Goal: Use online tool/utility: Use online tool/utility

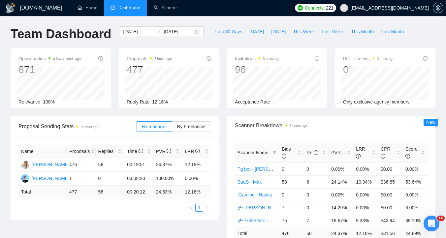
click at [331, 30] on span "Last Week" at bounding box center [333, 31] width 22 height 7
type input "[DATE]"
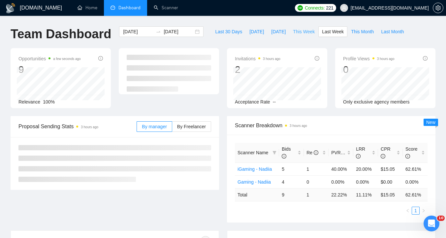
click at [308, 28] on span "This Week" at bounding box center [304, 31] width 22 height 7
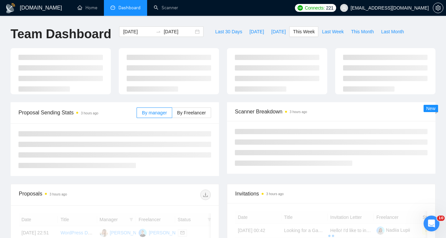
type input "[DATE]"
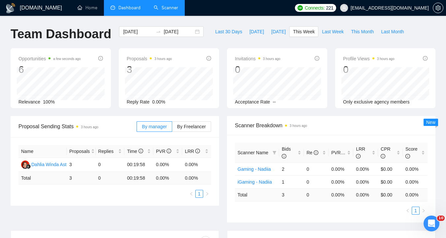
click at [164, 15] on li "Scanner" at bounding box center [166, 8] width 38 height 16
click at [160, 8] on link "Scanner" at bounding box center [166, 8] width 24 height 6
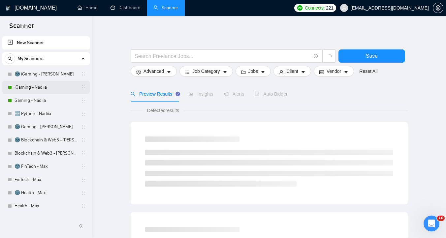
click at [40, 89] on link "iGaming - Nadiia" at bounding box center [46, 87] width 63 height 13
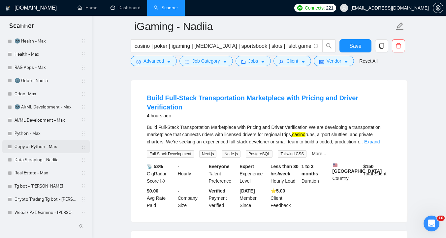
scroll to position [150, 0]
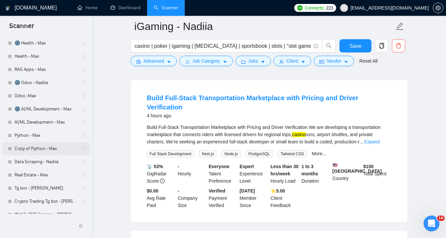
click at [38, 146] on link "Copy of Python - Max" at bounding box center [46, 148] width 63 height 13
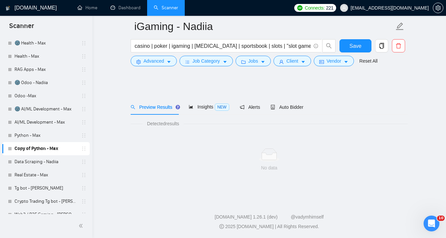
scroll to position [3, 0]
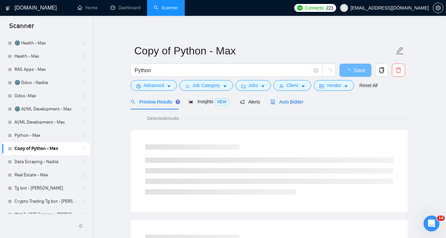
click at [292, 102] on span "Auto Bidder" at bounding box center [286, 101] width 33 height 5
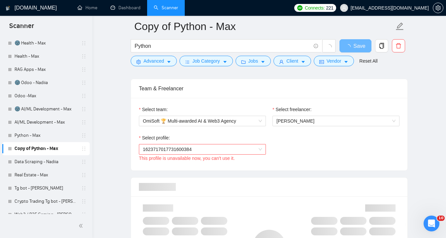
scroll to position [322, 0]
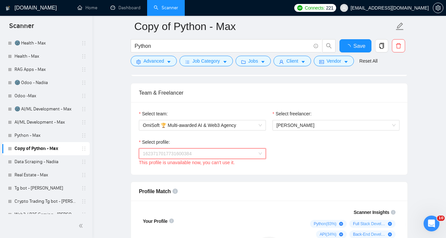
click at [237, 153] on span "1623717017731600384" at bounding box center [202, 154] width 119 height 10
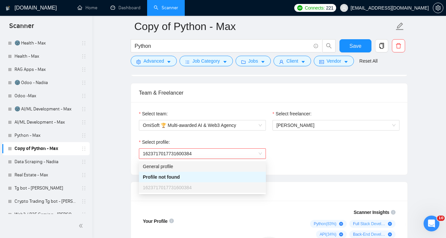
click at [280, 147] on div "Select profile: 1623717017731600384 This profile is unavailable now, you can't …" at bounding box center [268, 152] width 267 height 28
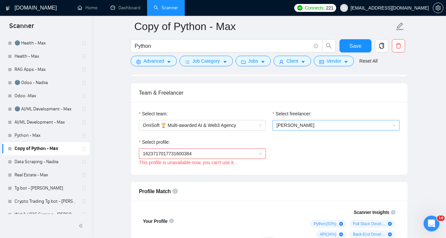
click at [294, 123] on span "[PERSON_NAME]" at bounding box center [295, 125] width 38 height 5
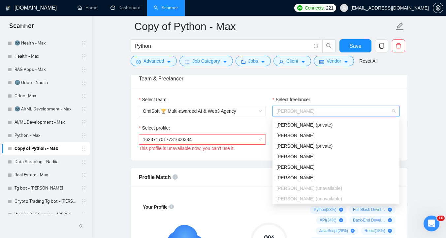
scroll to position [274, 0]
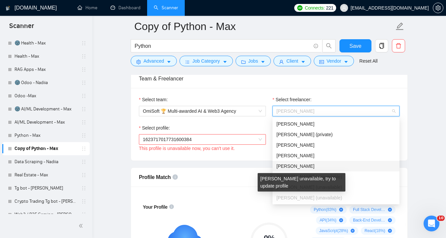
click at [319, 197] on span "[PERSON_NAME] (unavailable)" at bounding box center [309, 197] width 66 height 5
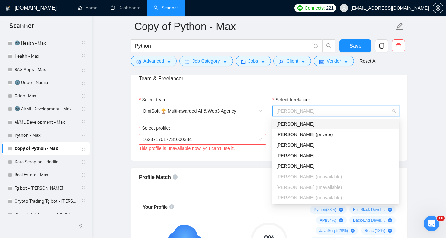
click at [270, 102] on div "Select freelancer: [PERSON_NAME]" at bounding box center [335, 110] width 133 height 28
